Goal: Check status: Check status

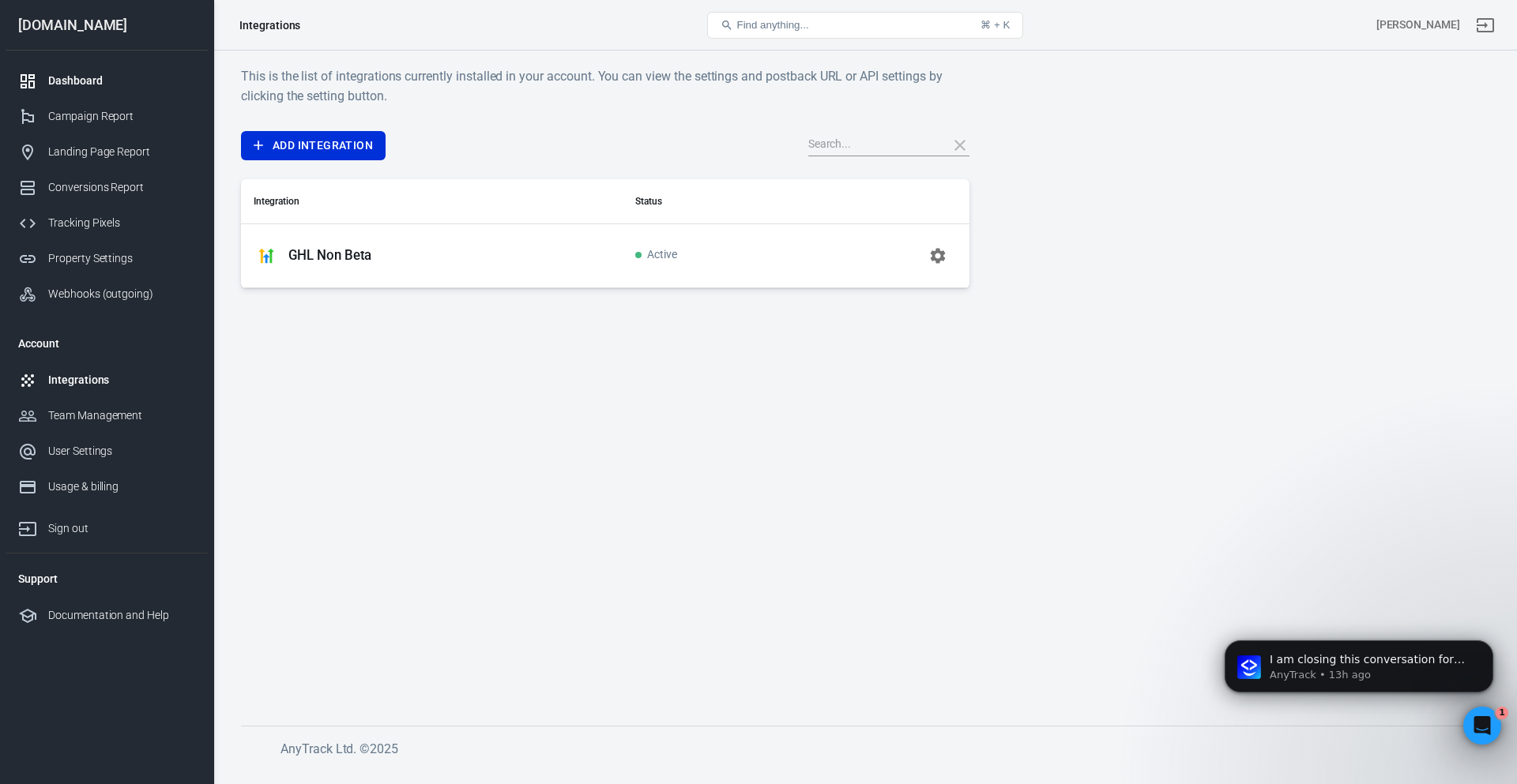
click at [87, 81] on div "Dashboard" at bounding box center [122, 81] width 147 height 17
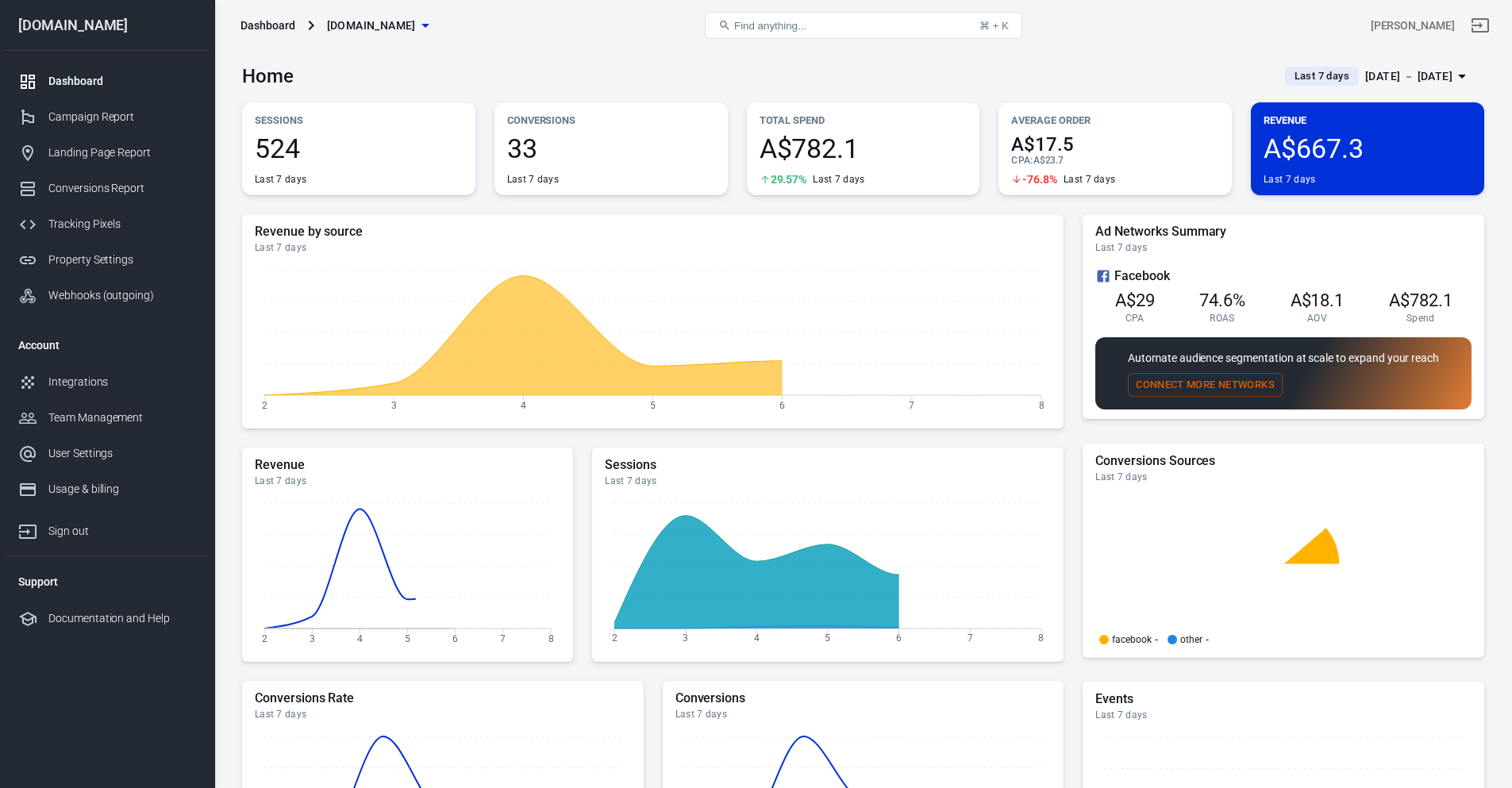
click at [1372, 80] on div "[DATE] － [DATE]" at bounding box center [1408, 76] width 87 height 20
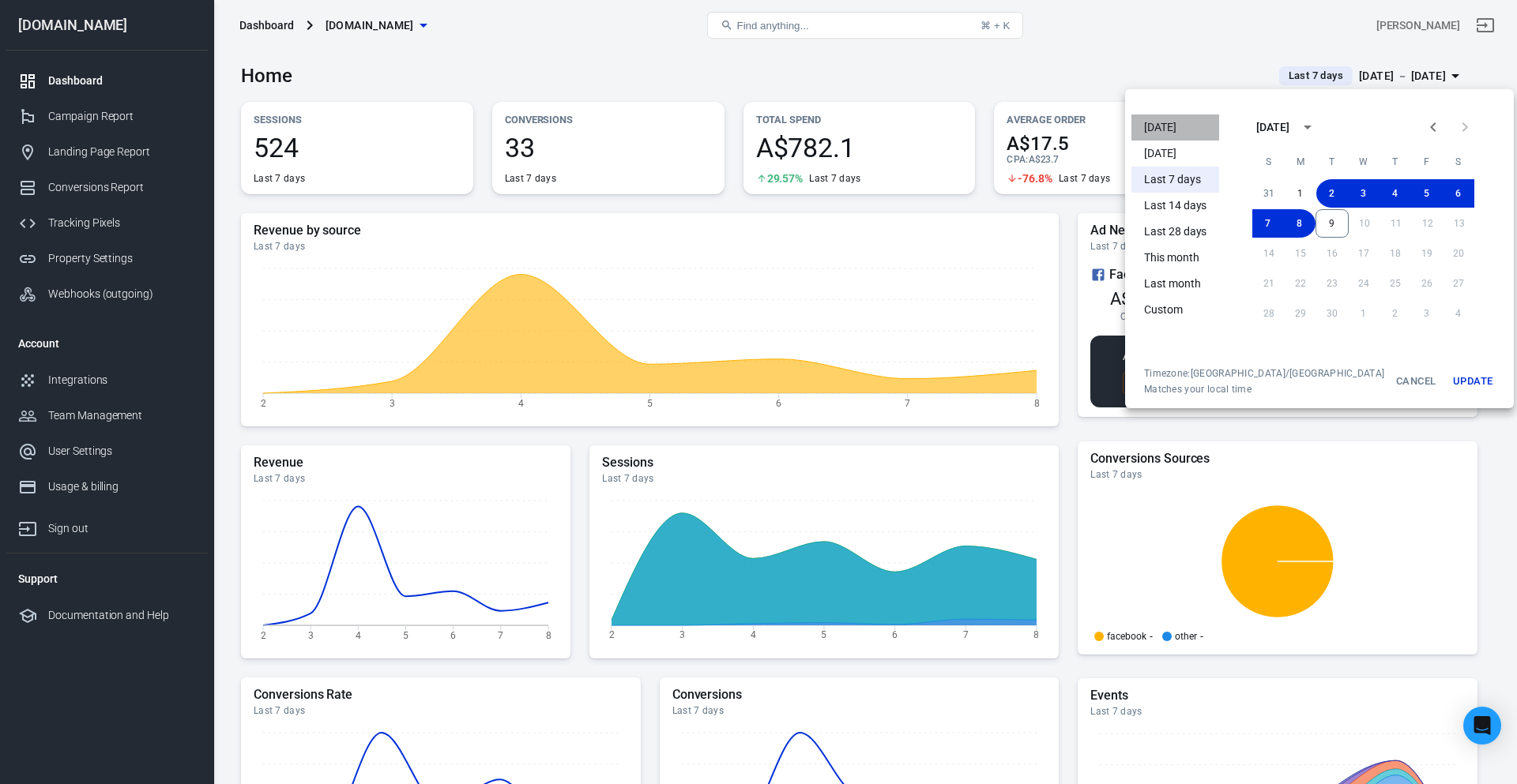
click at [1152, 129] on li "[DATE]" at bounding box center [1175, 128] width 88 height 26
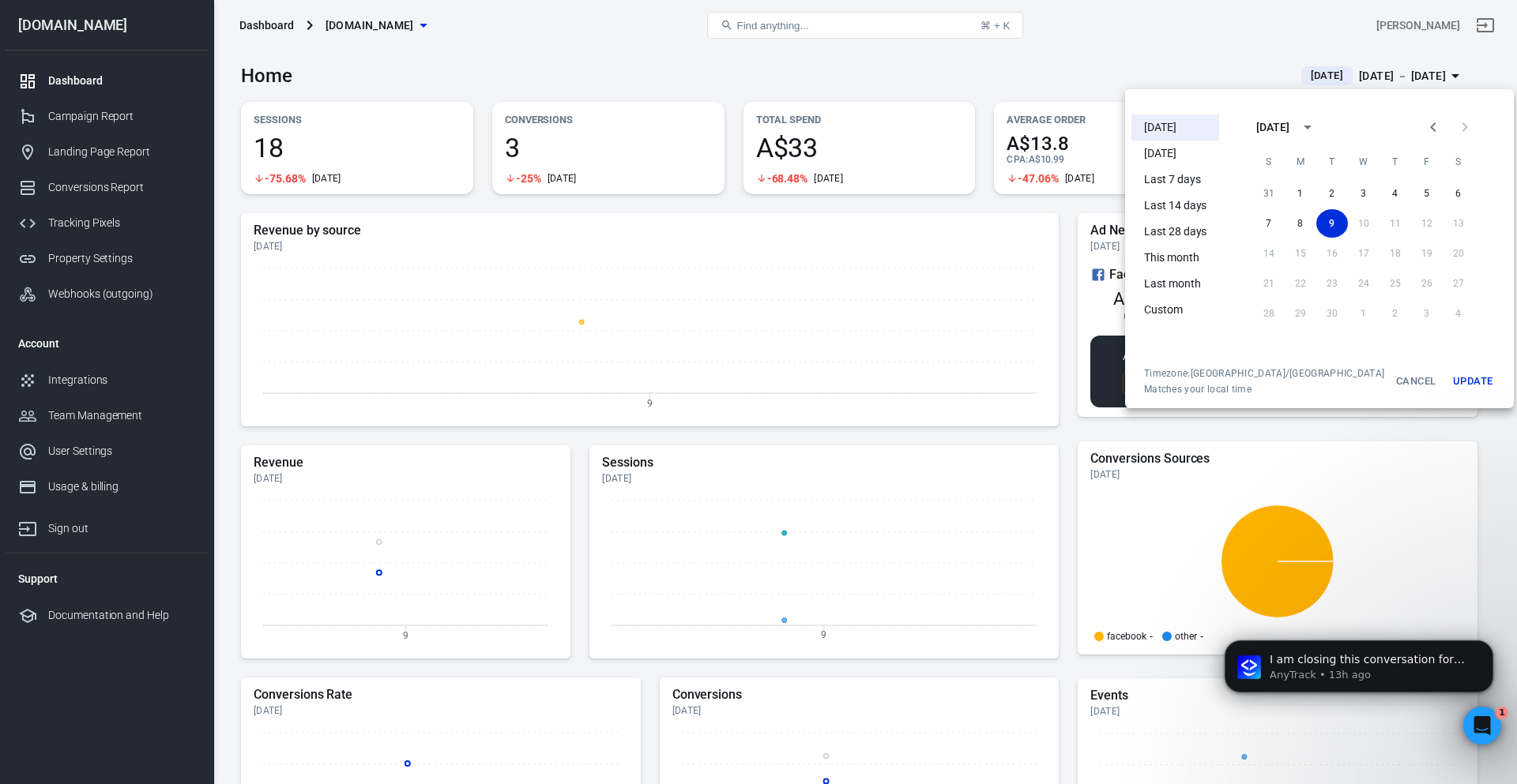
click at [624, 74] on div at bounding box center [758, 392] width 1517 height 784
